Goal: Check status: Check status

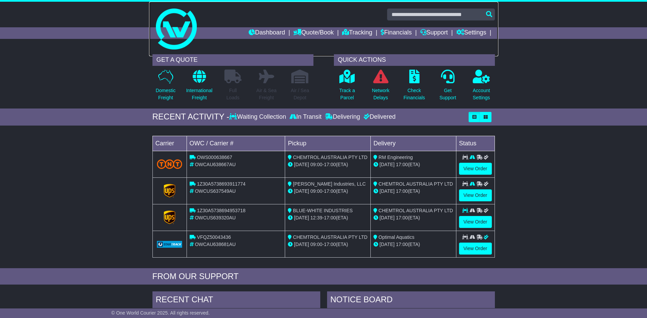
click at [174, 48] on img at bounding box center [176, 29] width 41 height 41
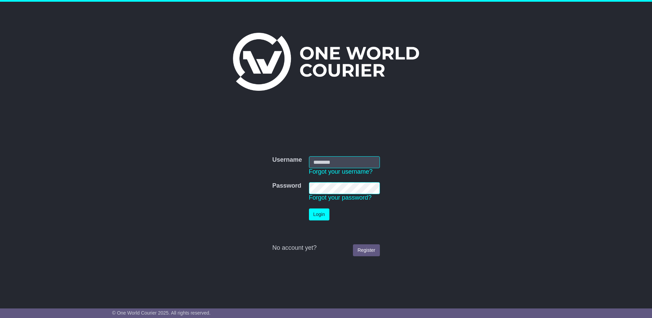
type input "**********"
click at [321, 213] on button "Login" at bounding box center [319, 214] width 20 height 12
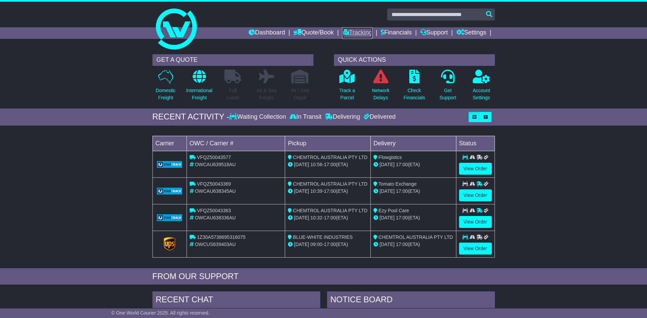
click at [356, 32] on link "Tracking" at bounding box center [357, 33] width 30 height 12
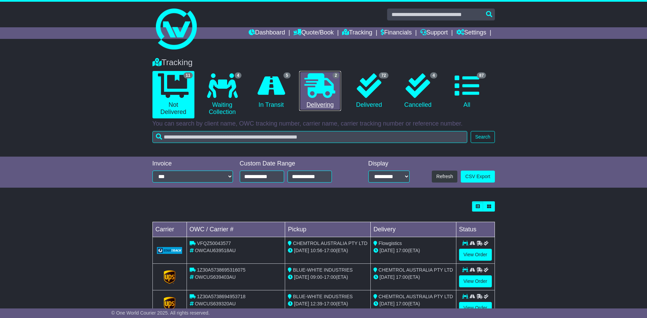
click at [317, 87] on icon at bounding box center [320, 85] width 31 height 25
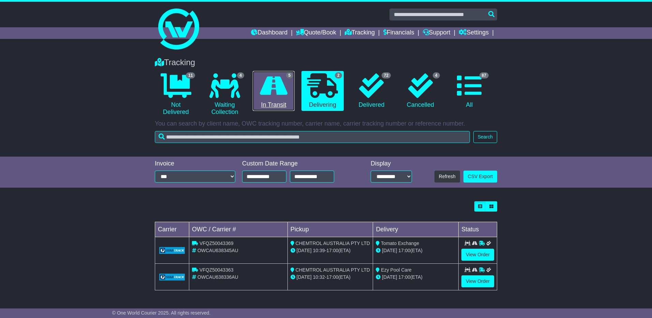
click at [290, 81] on link "5 In Transit" at bounding box center [274, 91] width 42 height 40
